Goal: Information Seeking & Learning: Learn about a topic

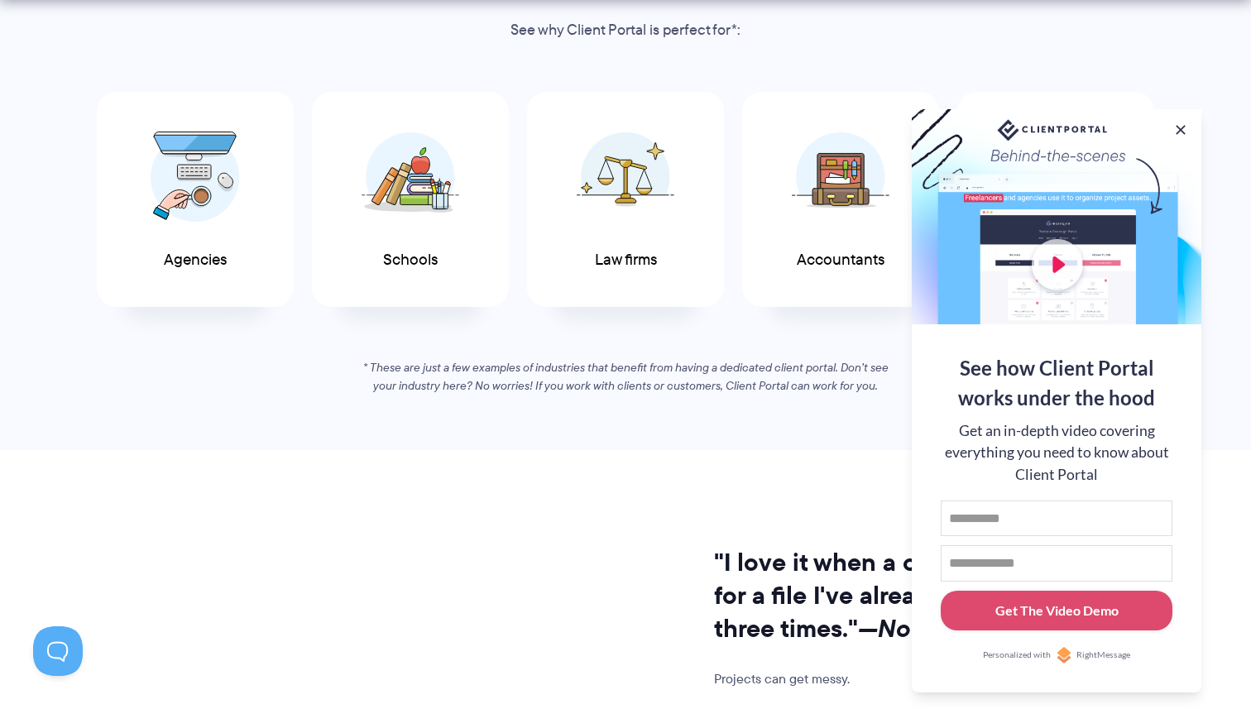
scroll to position [939, 0]
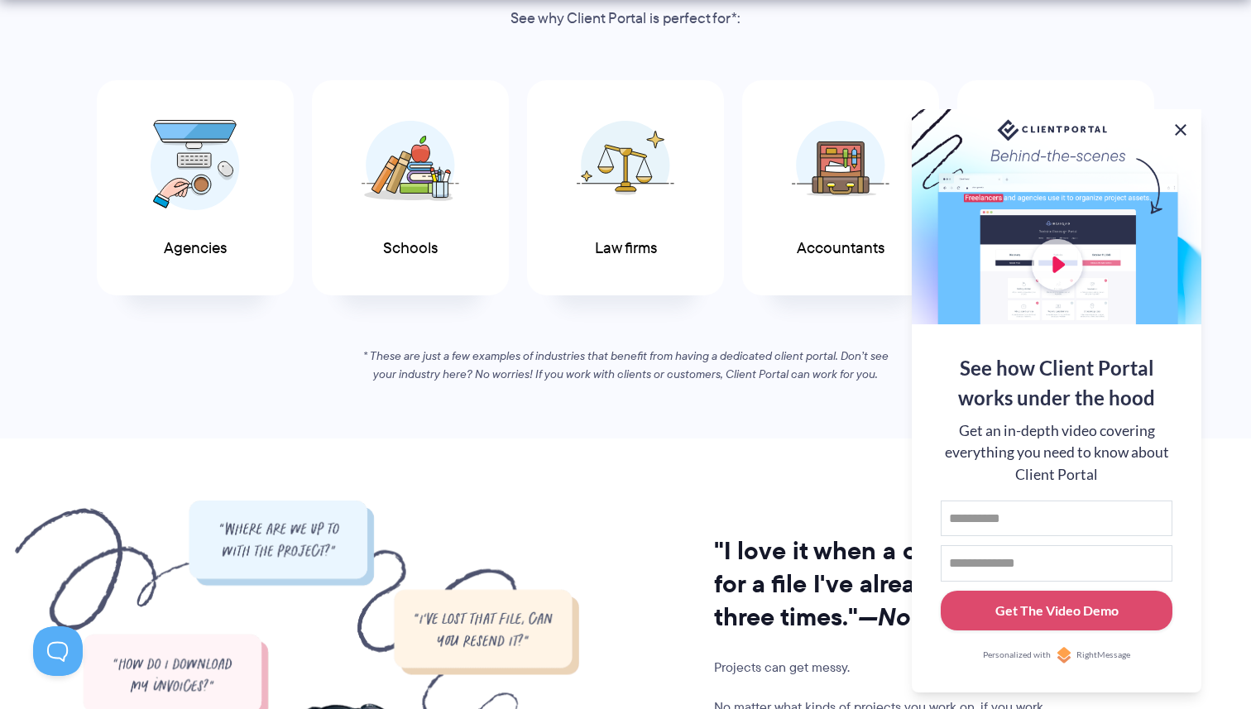
click at [1186, 126] on button at bounding box center [1181, 130] width 20 height 20
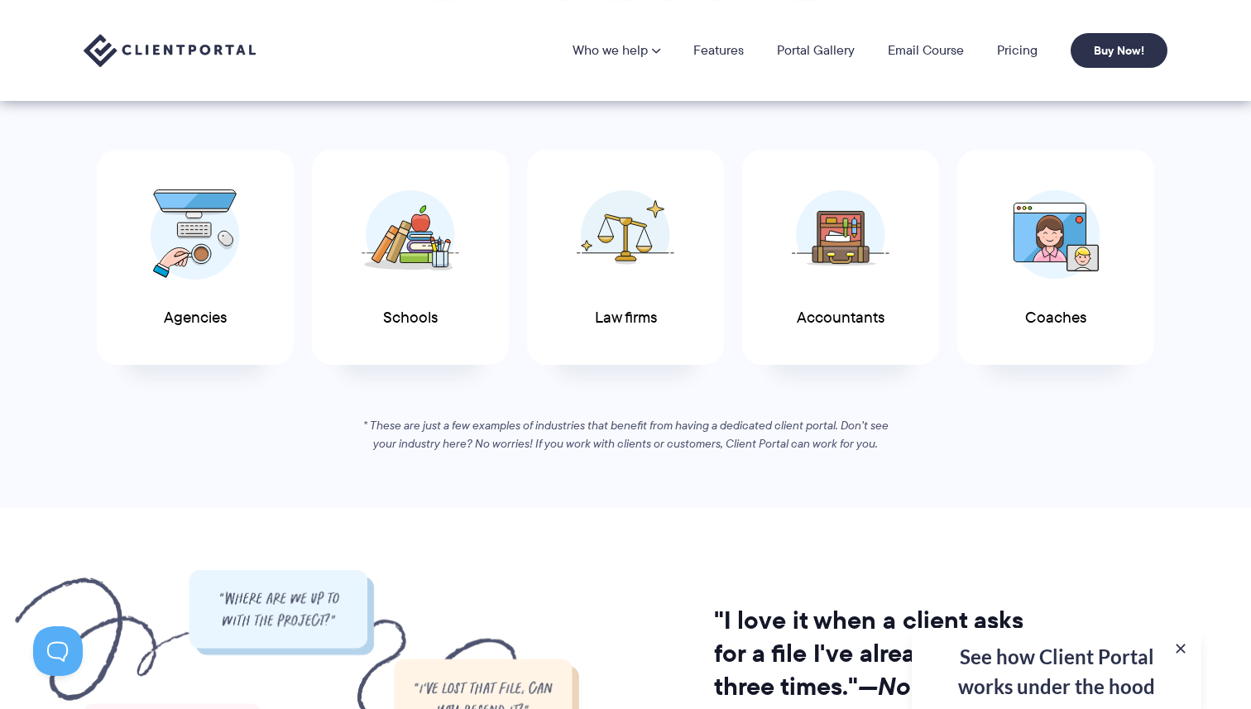
scroll to position [866, 0]
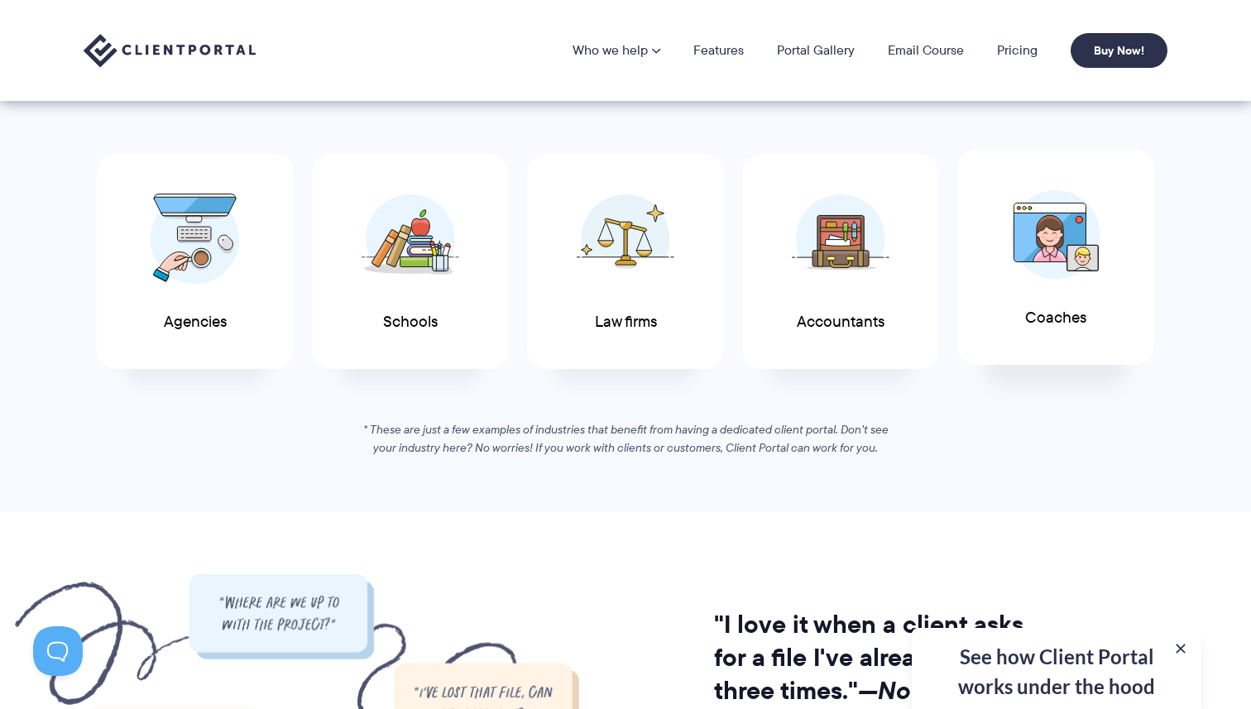
click at [1069, 253] on img at bounding box center [1055, 234] width 89 height 89
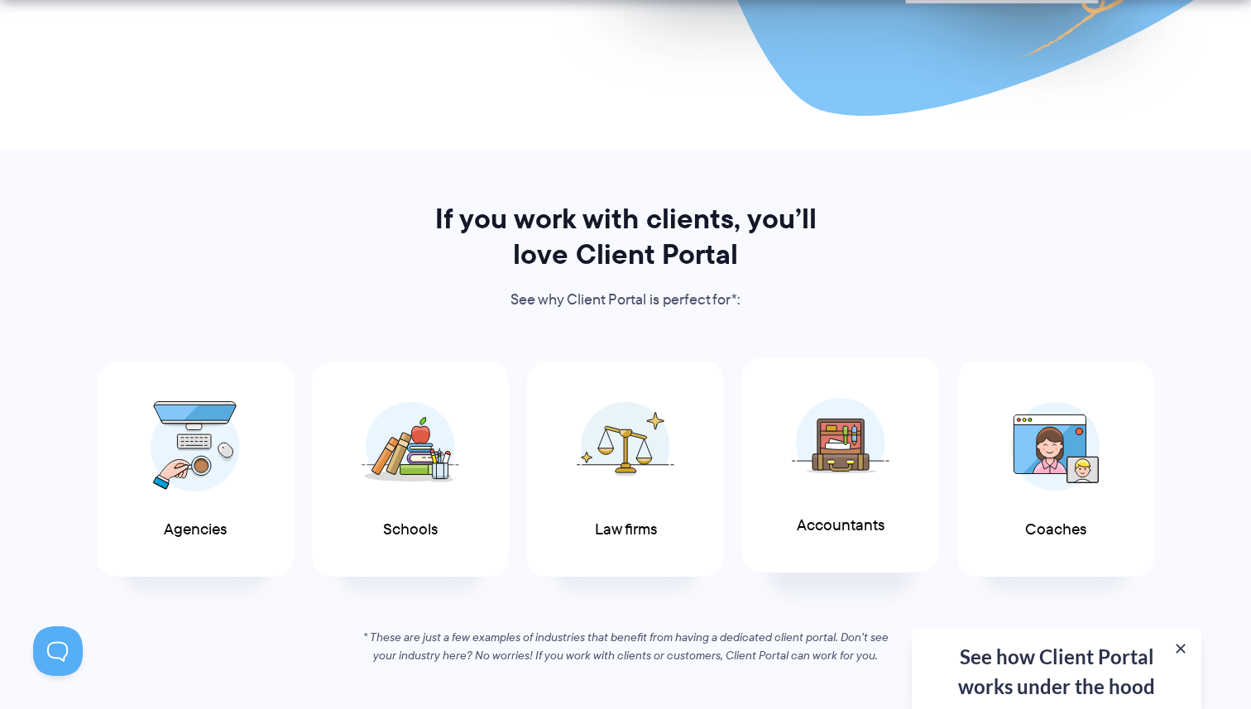
scroll to position [715, 0]
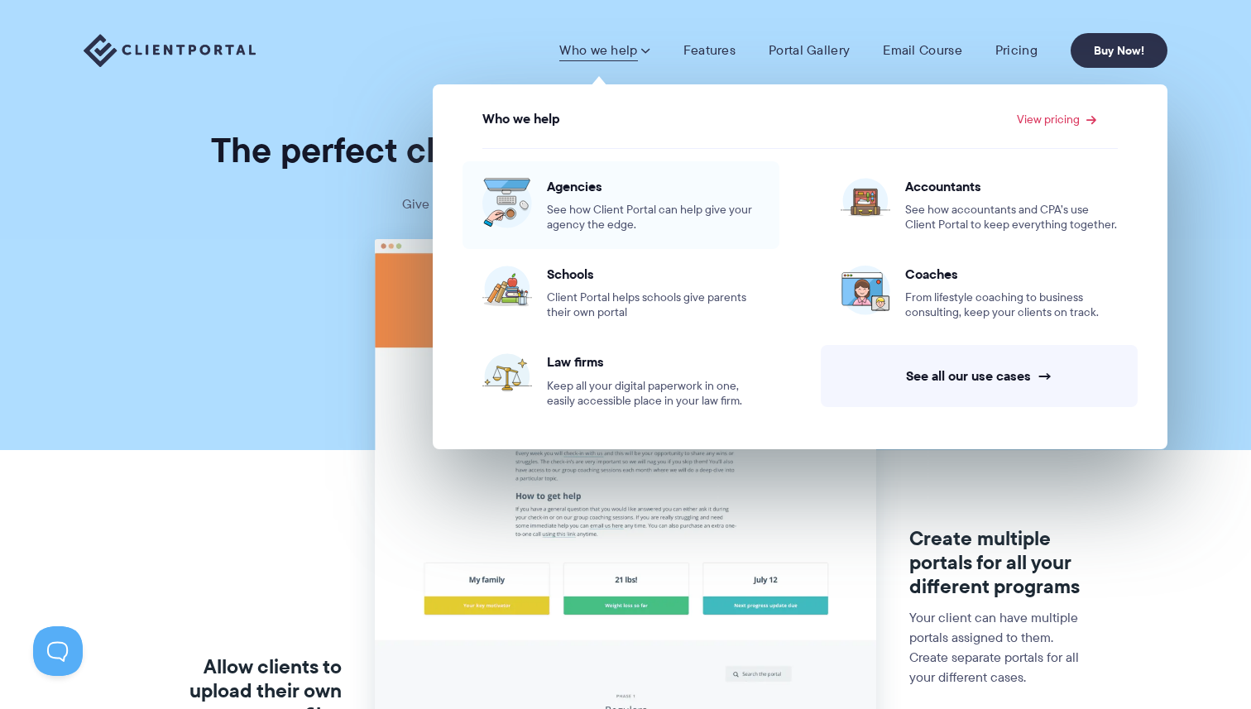
click at [560, 204] on span "See how Client Portal can help give your agency the edge." at bounding box center [653, 218] width 213 height 30
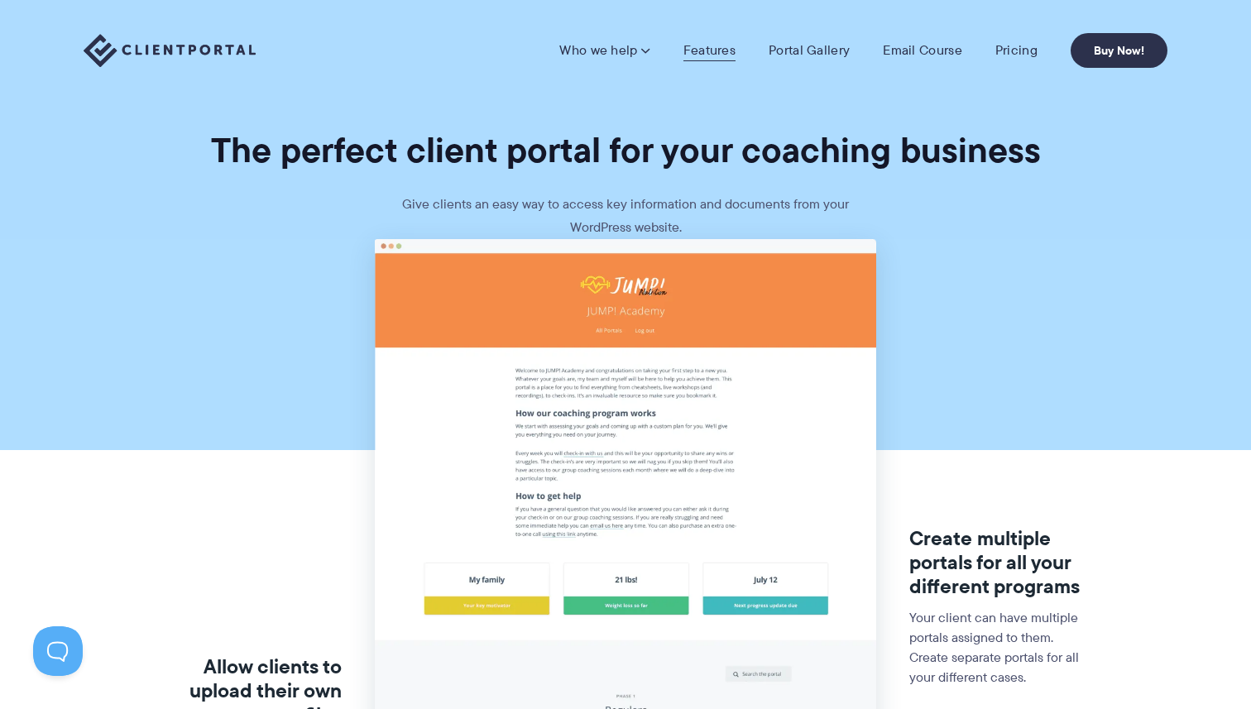
click at [718, 53] on link "Features" at bounding box center [710, 50] width 52 height 17
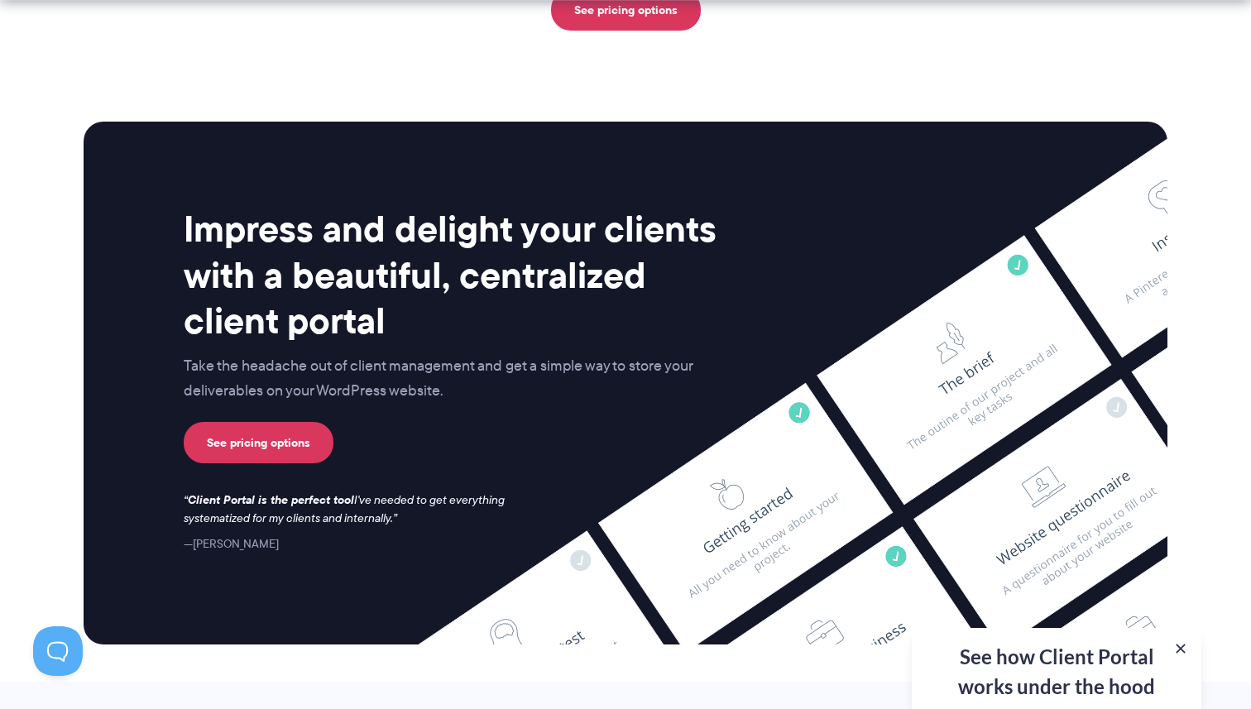
scroll to position [4402, 0]
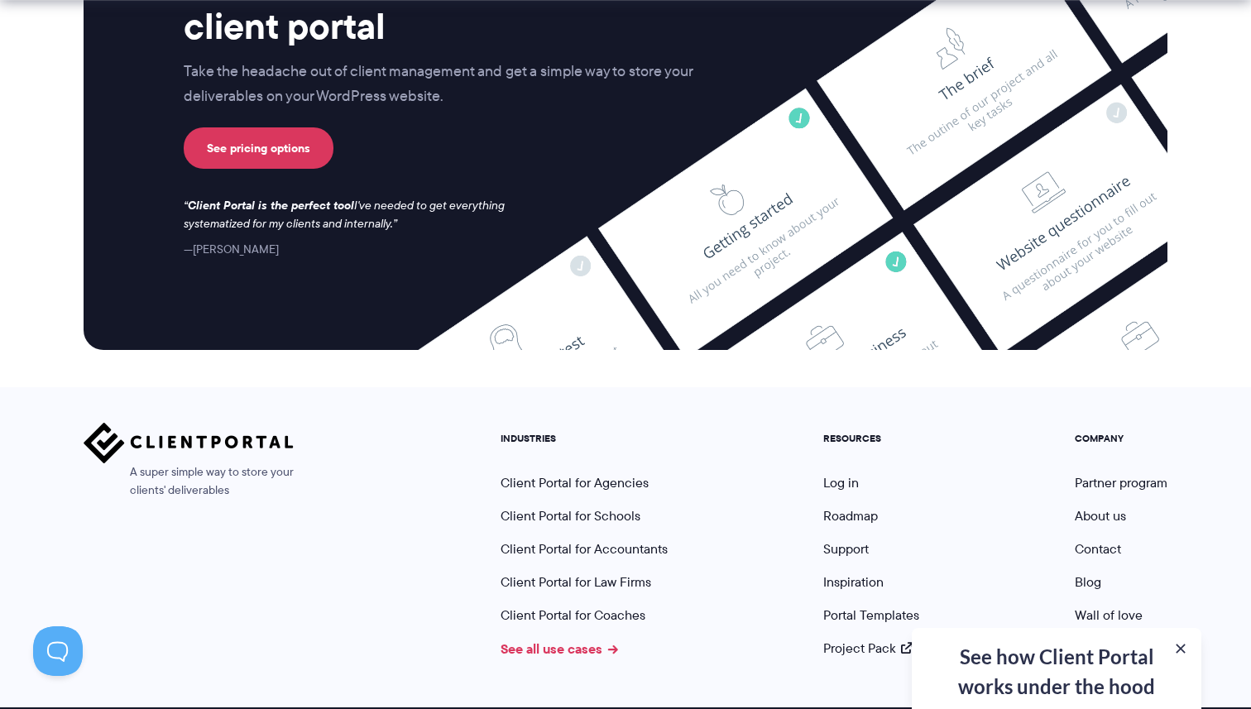
click at [589, 639] on link "See all use cases" at bounding box center [560, 649] width 118 height 20
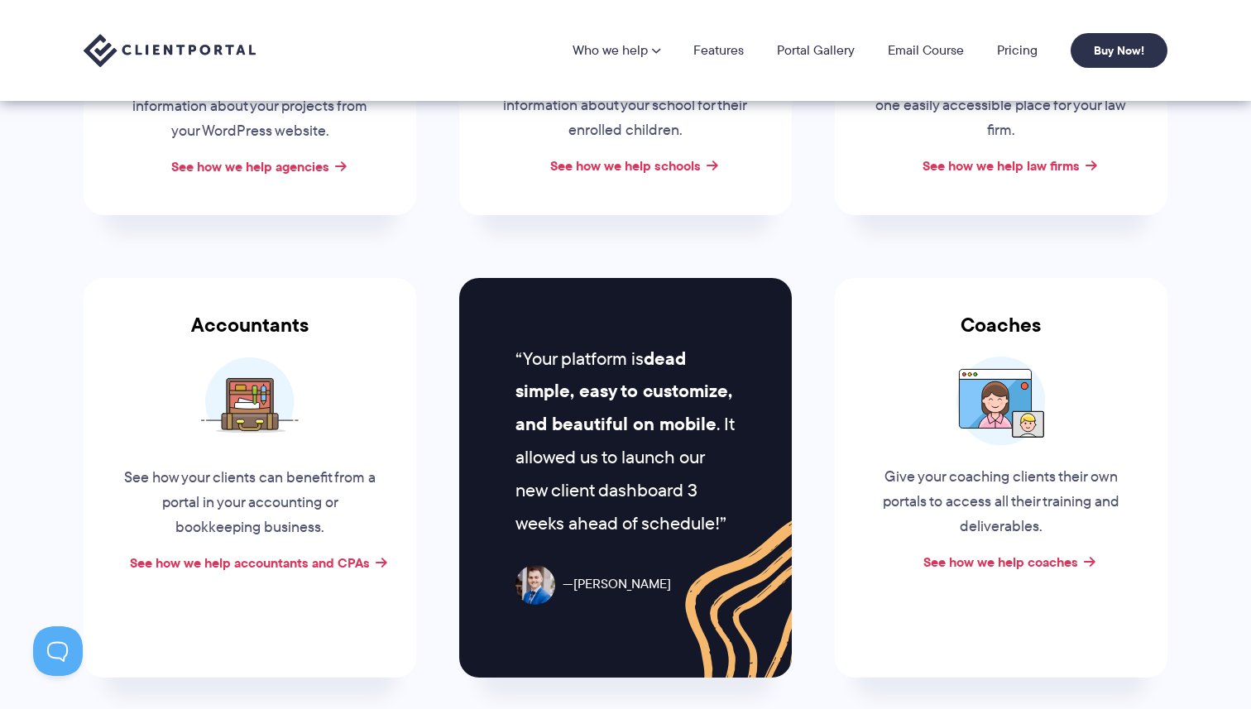
scroll to position [498, 0]
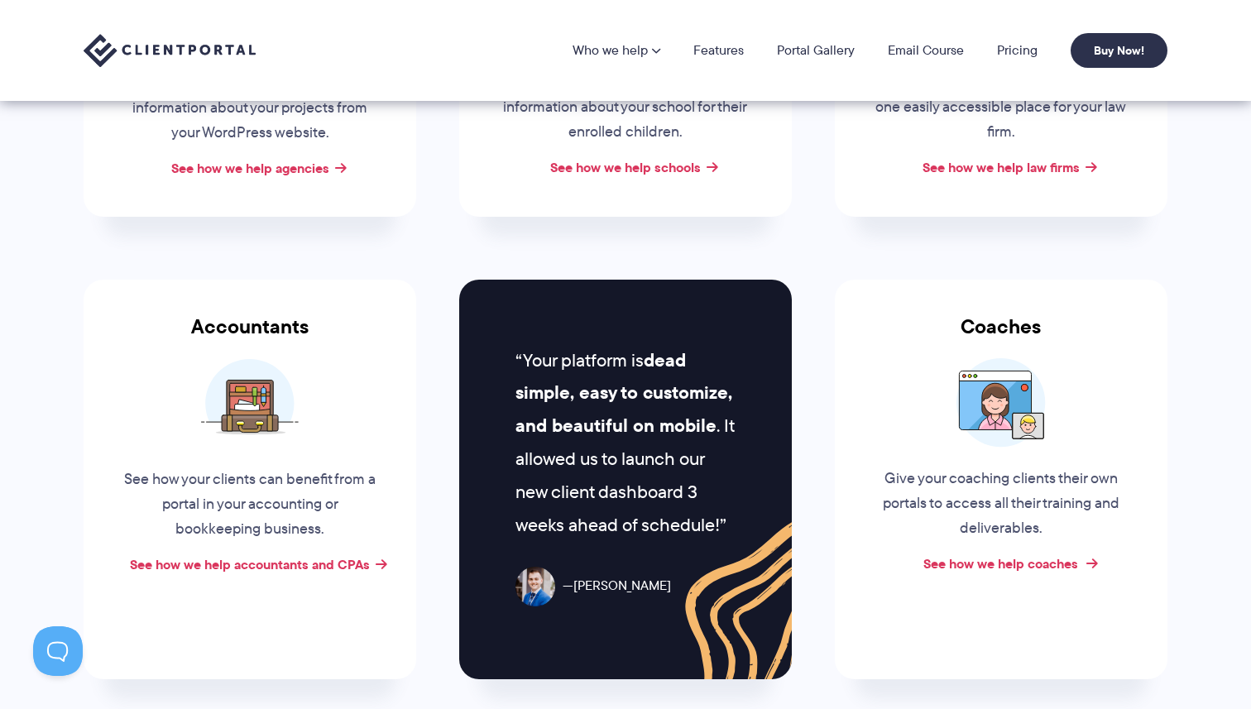
click at [1013, 568] on link "See how we help coaches" at bounding box center [1001, 564] width 155 height 20
